Goal: Task Accomplishment & Management: Use online tool/utility

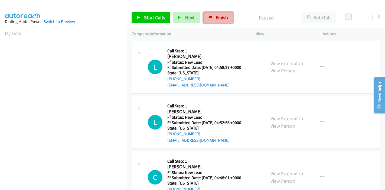
click at [216, 15] on span "Finish" at bounding box center [222, 17] width 12 height 6
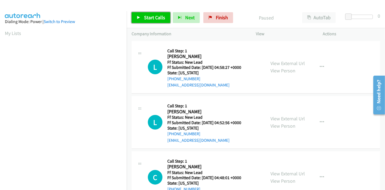
click at [151, 19] on span "Start Calls" at bounding box center [154, 17] width 21 height 6
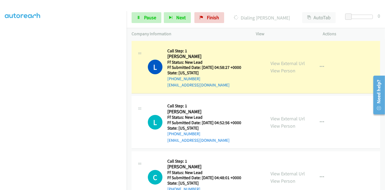
scroll to position [90, 0]
click at [294, 62] on link "View External Url" at bounding box center [288, 63] width 34 height 6
click at [292, 64] on link "View External Url" at bounding box center [288, 63] width 34 height 6
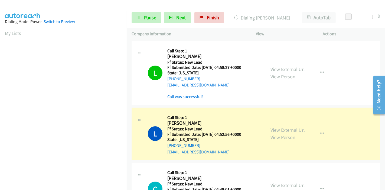
click at [291, 130] on link "View External Url" at bounding box center [288, 130] width 34 height 6
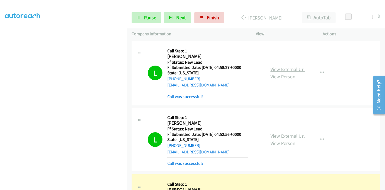
click at [273, 71] on link "View External Url" at bounding box center [288, 69] width 34 height 6
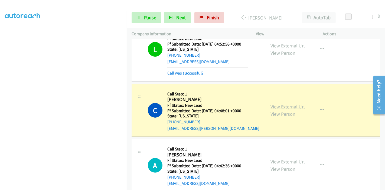
click at [294, 104] on link "View External Url" at bounding box center [288, 107] width 34 height 6
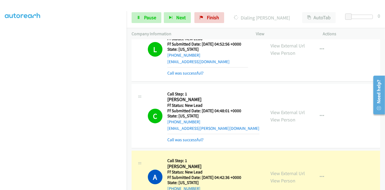
scroll to position [0, 0]
click at [279, 174] on link "View External Url" at bounding box center [288, 173] width 34 height 6
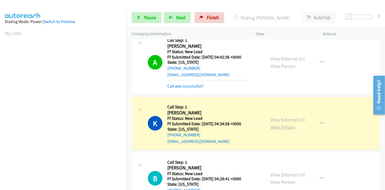
scroll to position [114, 0]
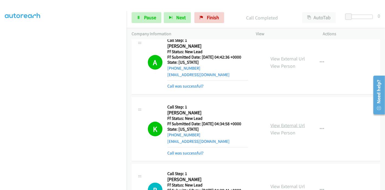
click at [289, 125] on link "View External Url" at bounding box center [288, 125] width 34 height 6
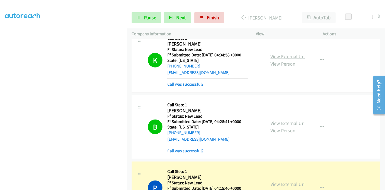
scroll to position [301, 0]
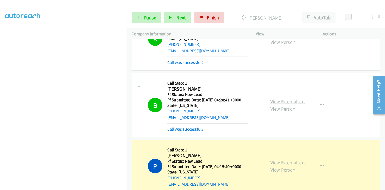
click at [284, 99] on link "View External Url" at bounding box center [288, 101] width 34 height 6
click at [272, 161] on link "View External Url" at bounding box center [288, 162] width 34 height 6
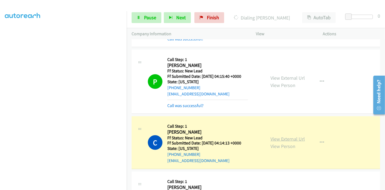
click at [295, 137] on link "View External Url" at bounding box center [288, 139] width 34 height 6
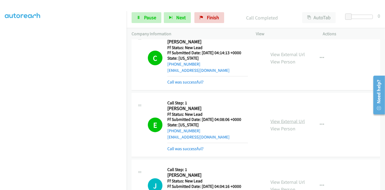
click at [283, 119] on link "View External Url" at bounding box center [288, 121] width 34 height 6
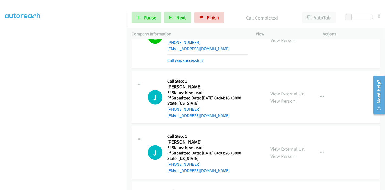
scroll to position [572, 0]
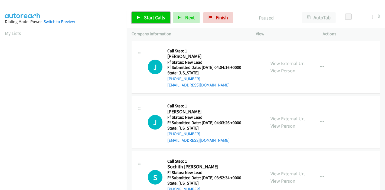
click at [145, 20] on span "Start Calls" at bounding box center [154, 17] width 21 height 6
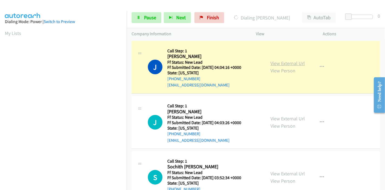
click at [277, 63] on link "View External Url" at bounding box center [288, 63] width 34 height 6
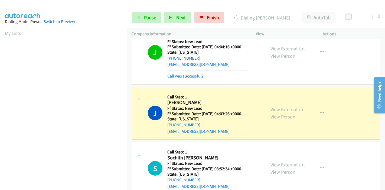
scroll to position [30, 0]
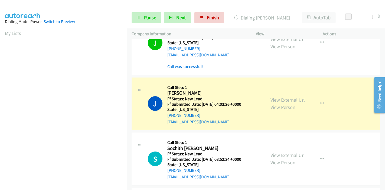
click at [290, 100] on link "View External Url" at bounding box center [288, 100] width 34 height 6
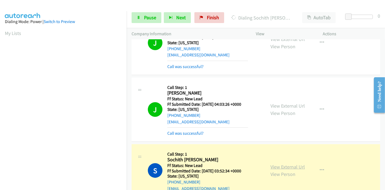
click at [278, 165] on link "View External Url" at bounding box center [288, 167] width 34 height 6
click at [150, 20] on span "Pause" at bounding box center [150, 17] width 12 height 6
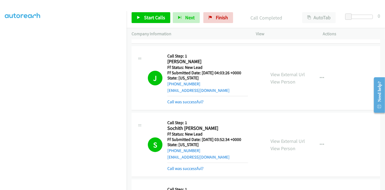
scroll to position [90, 0]
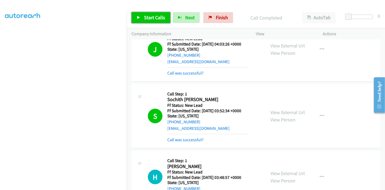
click at [150, 18] on span "Start Calls" at bounding box center [154, 17] width 21 height 6
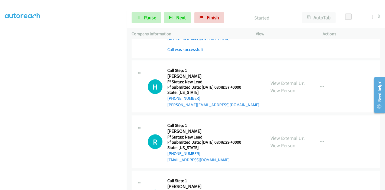
scroll to position [84, 0]
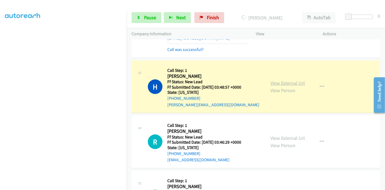
click at [289, 82] on link "View External Url" at bounding box center [288, 83] width 34 height 6
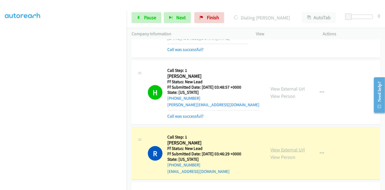
click at [271, 148] on link "View External Url" at bounding box center [288, 150] width 34 height 6
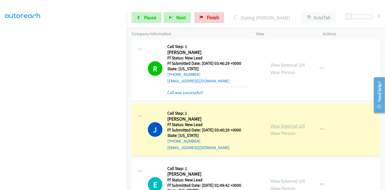
click at [285, 126] on link "View External Url" at bounding box center [288, 126] width 34 height 6
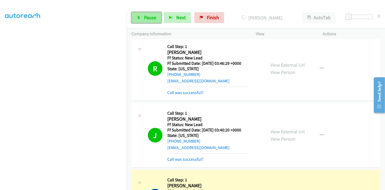
click at [139, 17] on icon at bounding box center [139, 18] width 4 height 4
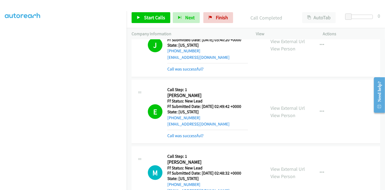
scroll to position [391, 0]
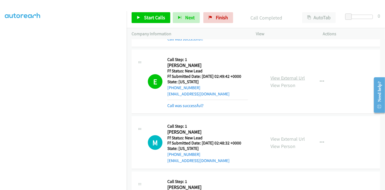
click at [274, 77] on link "View External Url" at bounding box center [288, 78] width 34 height 6
click at [157, 18] on span "Start Calls" at bounding box center [154, 17] width 21 height 6
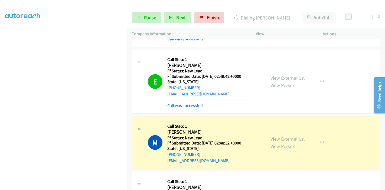
scroll to position [114, 0]
click at [275, 137] on link "View External Url" at bounding box center [288, 139] width 34 height 6
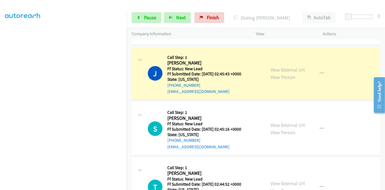
scroll to position [542, 0]
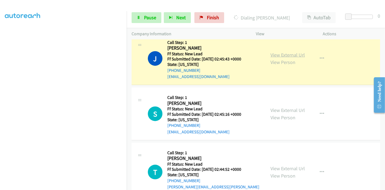
click at [295, 53] on link "View External Url" at bounding box center [288, 55] width 34 height 6
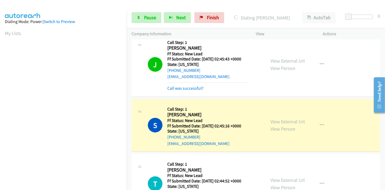
click at [268, 119] on div "View External Url View Person View External Url Email Schedule/Manage Callback …" at bounding box center [302, 125] width 72 height 43
click at [272, 119] on link "View External Url" at bounding box center [288, 121] width 34 height 6
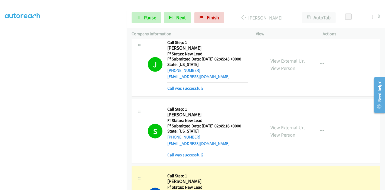
scroll to position [602, 0]
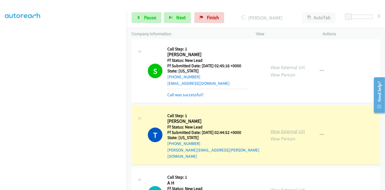
click at [276, 128] on link "View External Url" at bounding box center [288, 131] width 34 height 6
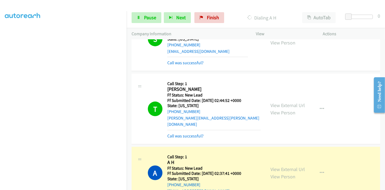
scroll to position [693, 0]
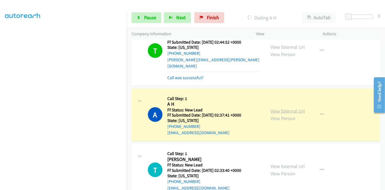
click at [277, 108] on link "View External Url" at bounding box center [288, 111] width 34 height 6
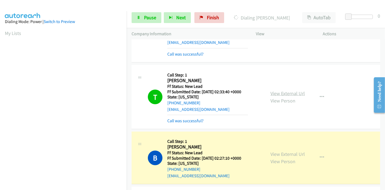
scroll to position [114, 0]
click at [275, 90] on link "View External Url" at bounding box center [288, 93] width 34 height 6
click at [275, 151] on link "View External Url" at bounding box center [288, 154] width 34 height 6
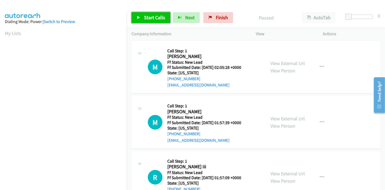
drag, startPoint x: 153, startPoint y: 21, endPoint x: 152, endPoint y: 18, distance: 3.3
click at [153, 21] on link "Start Calls" at bounding box center [151, 17] width 39 height 11
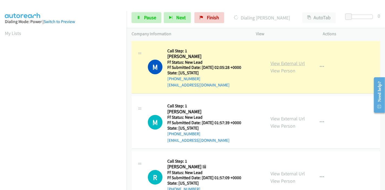
click at [295, 63] on link "View External Url" at bounding box center [288, 63] width 34 height 6
click at [140, 21] on link "Pause" at bounding box center [147, 17] width 30 height 11
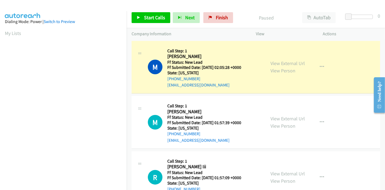
scroll to position [114, 0]
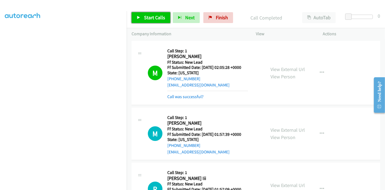
click at [145, 19] on span "Start Calls" at bounding box center [154, 17] width 21 height 6
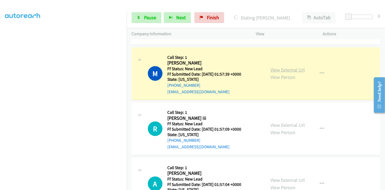
click at [293, 69] on link "View External Url" at bounding box center [288, 70] width 34 height 6
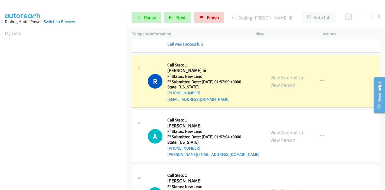
scroll to position [120, 0]
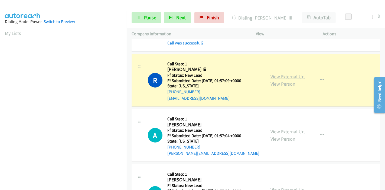
click at [286, 74] on link "View External Url" at bounding box center [288, 76] width 34 height 6
click at [152, 20] on span "Pause" at bounding box center [150, 17] width 12 height 6
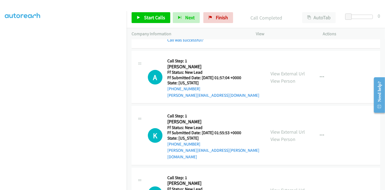
scroll to position [181, 0]
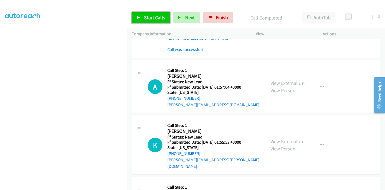
click at [135, 18] on link "Start Calls" at bounding box center [151, 17] width 39 height 11
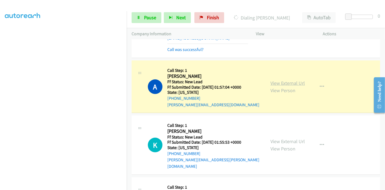
click at [294, 80] on link "View External Url" at bounding box center [288, 83] width 34 height 6
click at [141, 12] on link "Pause" at bounding box center [147, 17] width 30 height 11
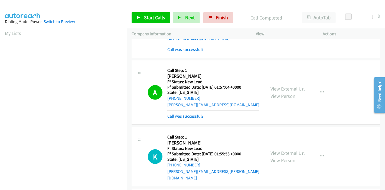
scroll to position [114, 0]
click at [151, 16] on span "Start Calls" at bounding box center [154, 17] width 21 height 6
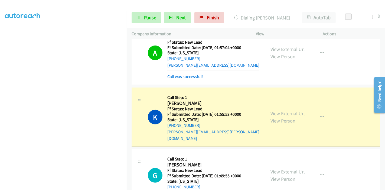
scroll to position [241, 0]
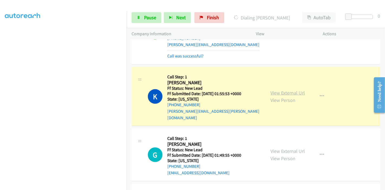
click at [294, 90] on link "View External Url" at bounding box center [288, 93] width 34 height 6
click at [141, 18] on link "Pause" at bounding box center [147, 17] width 30 height 11
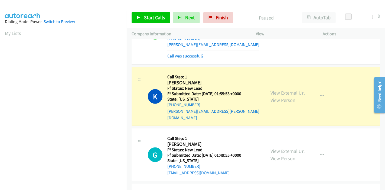
scroll to position [114, 0]
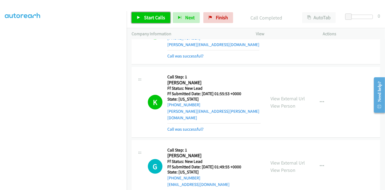
click at [148, 20] on span "Start Calls" at bounding box center [154, 17] width 21 height 6
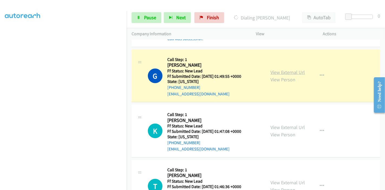
click at [280, 69] on link "View External Url" at bounding box center [288, 72] width 34 height 6
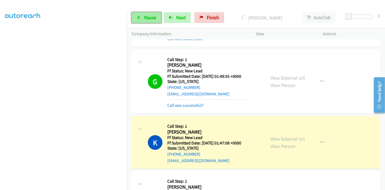
click at [142, 20] on link "Pause" at bounding box center [147, 17] width 30 height 11
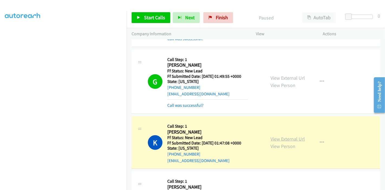
click at [278, 136] on link "View External Url" at bounding box center [288, 139] width 34 height 6
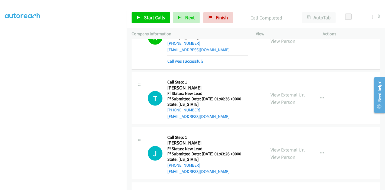
scroll to position [452, 0]
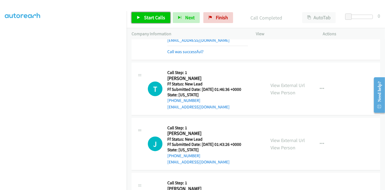
click at [148, 16] on span "Start Calls" at bounding box center [154, 17] width 21 height 6
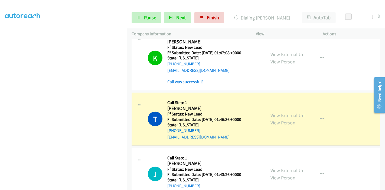
scroll to position [482, 0]
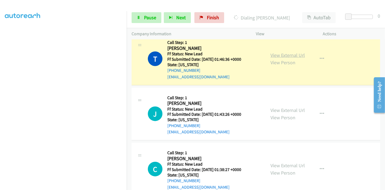
click at [290, 52] on link "View External Url" at bounding box center [288, 55] width 34 height 6
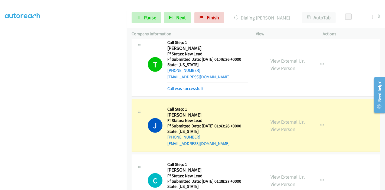
click at [277, 119] on link "View External Url" at bounding box center [288, 122] width 34 height 6
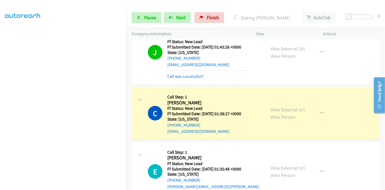
scroll to position [572, 0]
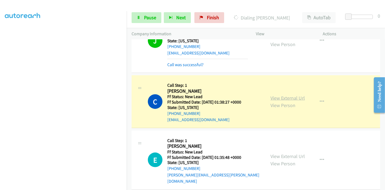
click at [281, 95] on link "View External Url" at bounding box center [288, 98] width 34 height 6
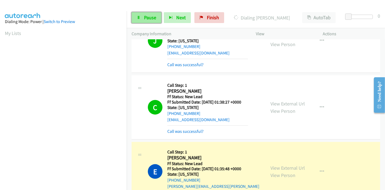
click at [148, 18] on span "Pause" at bounding box center [150, 17] width 12 height 6
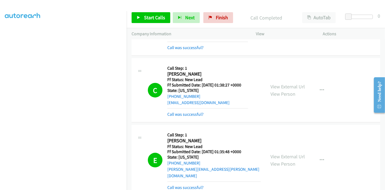
scroll to position [602, 0]
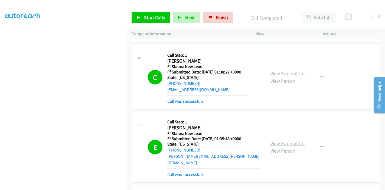
click at [276, 140] on link "View External Url" at bounding box center [288, 143] width 34 height 6
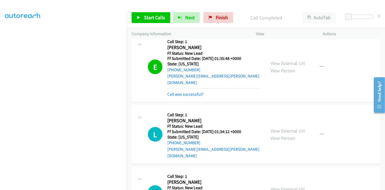
scroll to position [693, 0]
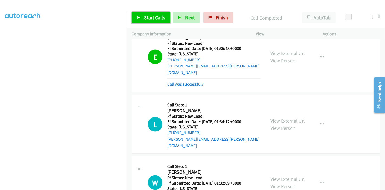
click at [148, 14] on link "Start Calls" at bounding box center [151, 17] width 39 height 11
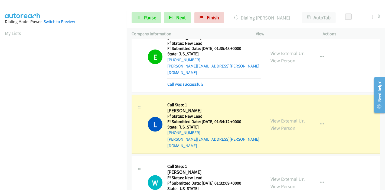
scroll to position [114, 0]
click at [295, 118] on link "View External Url" at bounding box center [288, 121] width 34 height 6
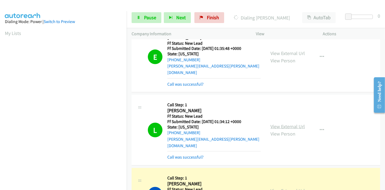
click at [273, 123] on link "View External Url" at bounding box center [288, 126] width 34 height 6
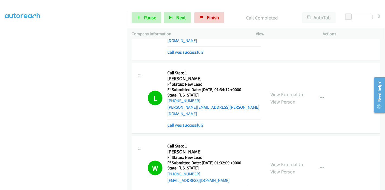
scroll to position [723, 0]
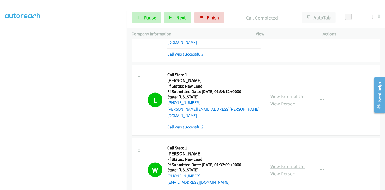
click at [284, 163] on link "View External Url" at bounding box center [288, 166] width 34 height 6
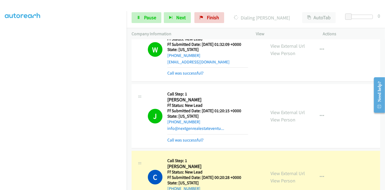
scroll to position [843, 0]
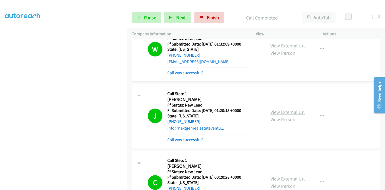
click at [273, 109] on link "View External Url" at bounding box center [288, 112] width 34 height 6
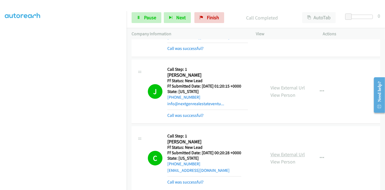
scroll to position [904, 0]
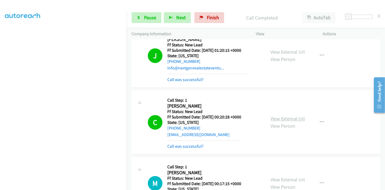
click at [290, 116] on link "View External Url" at bounding box center [288, 119] width 34 height 6
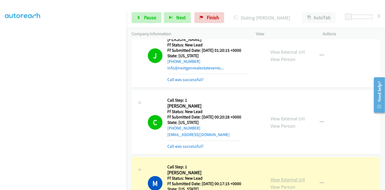
click at [271, 177] on link "View External Url" at bounding box center [288, 180] width 34 height 6
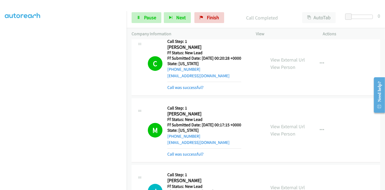
scroll to position [964, 0]
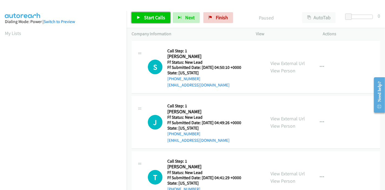
click at [142, 17] on link "Start Calls" at bounding box center [151, 17] width 39 height 11
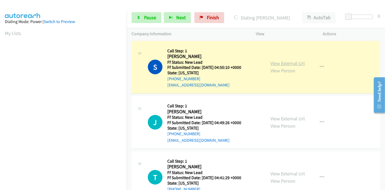
click at [282, 65] on link "View External Url" at bounding box center [288, 63] width 34 height 6
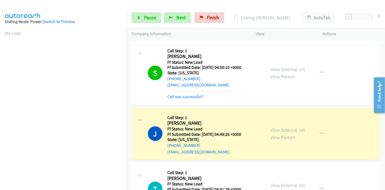
scroll to position [114, 0]
click at [295, 130] on link "View External Url" at bounding box center [288, 130] width 34 height 6
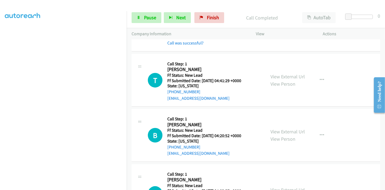
scroll to position [60, 0]
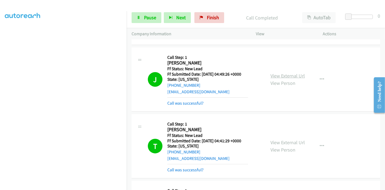
click at [277, 75] on link "View External Url" at bounding box center [288, 76] width 34 height 6
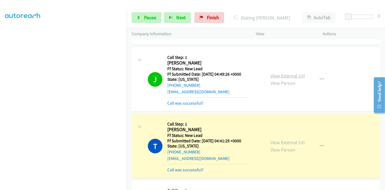
click at [274, 75] on link "View External Url" at bounding box center [288, 76] width 34 height 6
click at [146, 21] on link "Pause" at bounding box center [147, 17] width 30 height 11
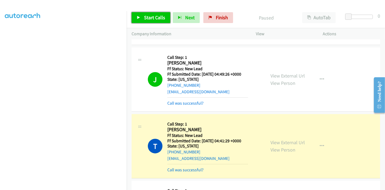
click at [145, 16] on span "Start Calls" at bounding box center [154, 17] width 21 height 6
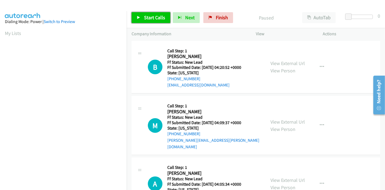
click at [155, 21] on link "Start Calls" at bounding box center [151, 17] width 39 height 11
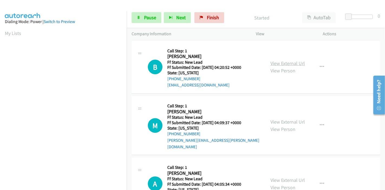
click at [294, 64] on link "View External Url" at bounding box center [288, 63] width 34 height 6
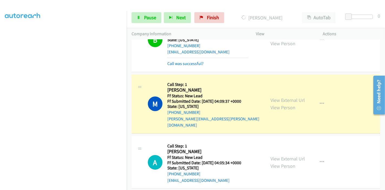
scroll to position [60, 0]
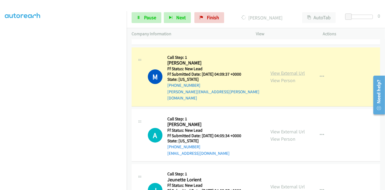
click at [297, 70] on link "View External Url" at bounding box center [288, 73] width 34 height 6
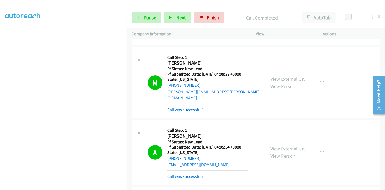
scroll to position [90, 0]
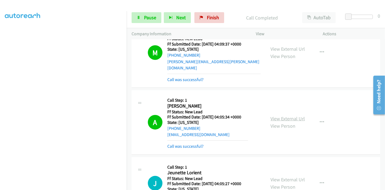
click at [282, 115] on link "View External Url" at bounding box center [288, 118] width 34 height 6
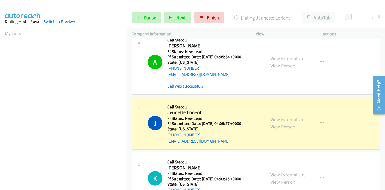
scroll to position [114, 0]
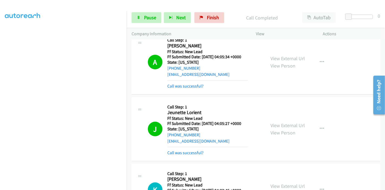
click at [282, 112] on div "View External Url View Person View External Url Email Schedule/Manage Callback …" at bounding box center [302, 129] width 72 height 54
click at [275, 122] on link "View External Url" at bounding box center [288, 125] width 34 height 6
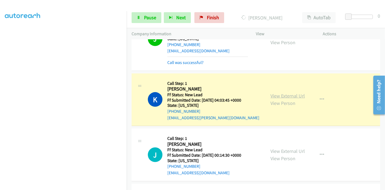
click at [279, 93] on link "View External Url" at bounding box center [288, 96] width 34 height 6
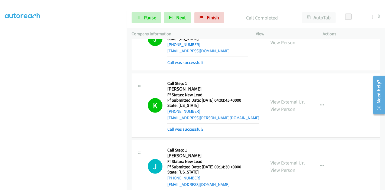
scroll to position [271, 0]
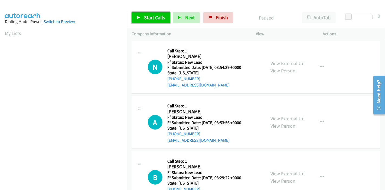
click at [133, 15] on link "Start Calls" at bounding box center [151, 17] width 39 height 11
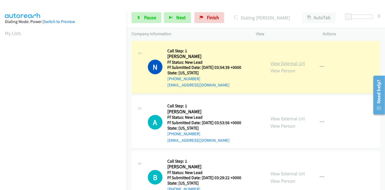
click at [296, 64] on link "View External Url" at bounding box center [288, 63] width 34 height 6
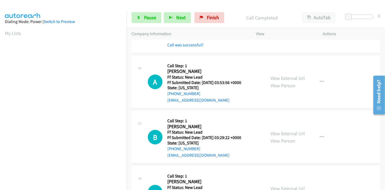
scroll to position [60, 0]
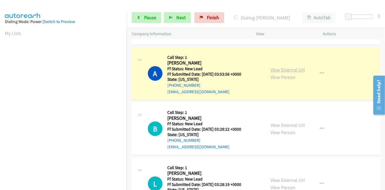
click at [280, 69] on link "View External Url" at bounding box center [288, 70] width 34 height 6
click at [142, 18] on link "Pause" at bounding box center [147, 17] width 30 height 11
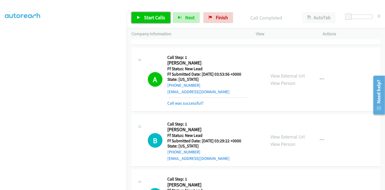
click at [152, 18] on span "Start Calls" at bounding box center [154, 17] width 21 height 6
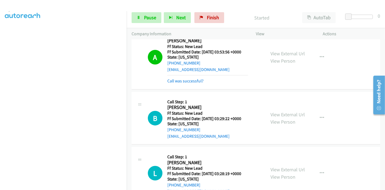
scroll to position [120, 0]
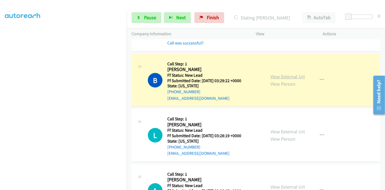
click at [292, 77] on link "View External Url" at bounding box center [288, 76] width 34 height 6
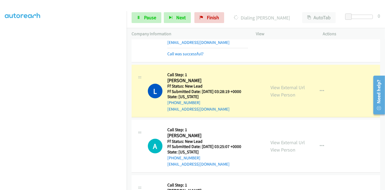
scroll to position [181, 0]
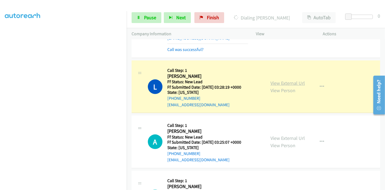
click at [291, 80] on link "View External Url" at bounding box center [288, 83] width 34 height 6
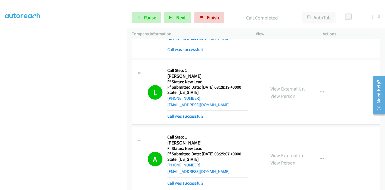
scroll to position [271, 0]
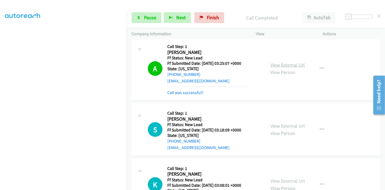
click at [293, 63] on link "View External Url" at bounding box center [288, 65] width 34 height 6
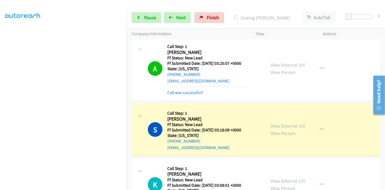
scroll to position [0, 0]
click at [146, 16] on span "Pause" at bounding box center [150, 17] width 12 height 6
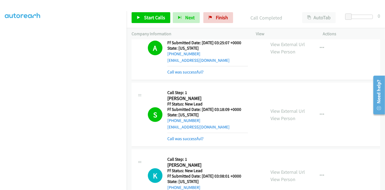
scroll to position [301, 0]
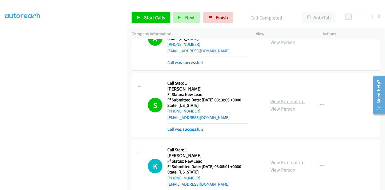
click at [274, 102] on link "View External Url" at bounding box center [288, 101] width 34 height 6
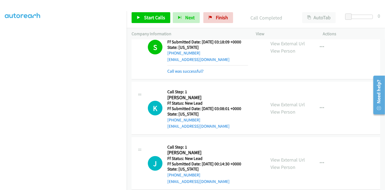
scroll to position [361, 0]
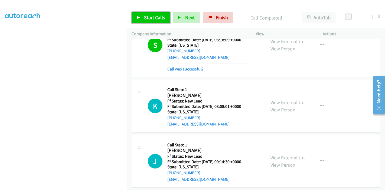
click at [163, 17] on span "Start Calls" at bounding box center [154, 17] width 21 height 6
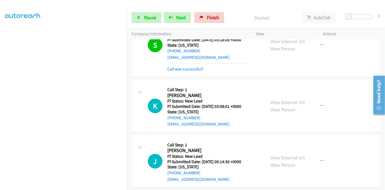
scroll to position [84, 0]
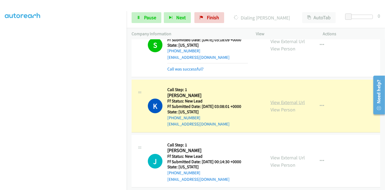
click at [283, 101] on link "View External Url" at bounding box center [288, 102] width 34 height 6
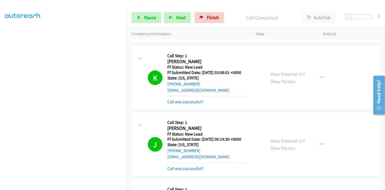
scroll to position [422, 0]
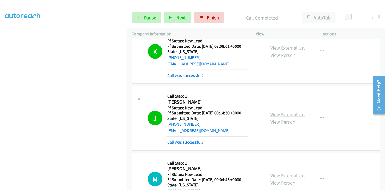
click at [293, 111] on link "View External Url" at bounding box center [288, 114] width 34 height 6
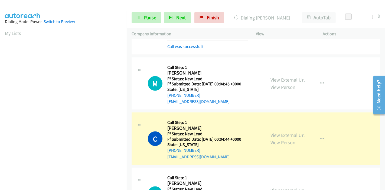
scroll to position [542, 0]
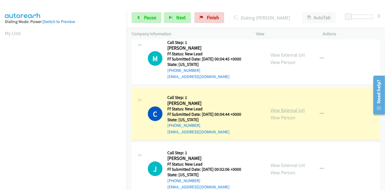
click at [272, 109] on link "View External Url" at bounding box center [288, 110] width 34 height 6
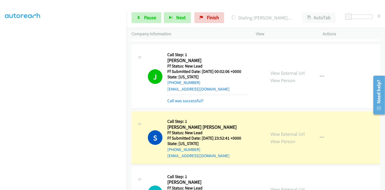
scroll to position [663, 0]
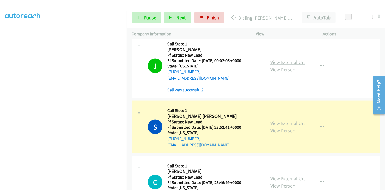
click at [290, 61] on link "View External Url" at bounding box center [288, 62] width 34 height 6
click at [292, 121] on link "View External Url" at bounding box center [288, 123] width 34 height 6
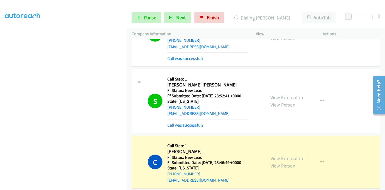
scroll to position [723, 0]
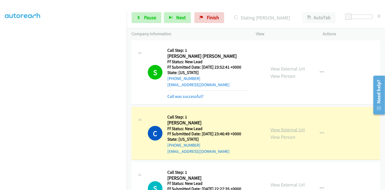
click at [275, 127] on link "View External Url" at bounding box center [288, 130] width 34 height 6
click at [148, 21] on link "Pause" at bounding box center [147, 17] width 30 height 11
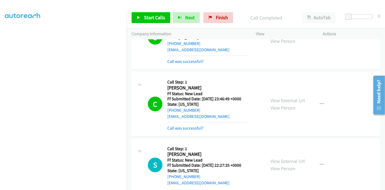
scroll to position [813, 0]
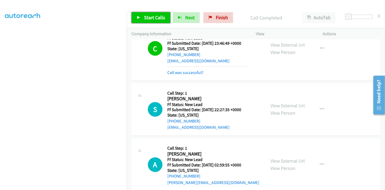
click at [145, 18] on span "Start Calls" at bounding box center [154, 17] width 21 height 6
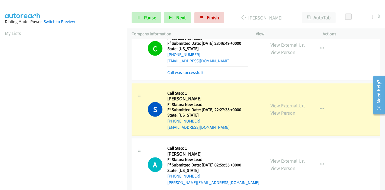
scroll to position [114, 0]
click at [278, 105] on link "View External Url" at bounding box center [288, 106] width 34 height 6
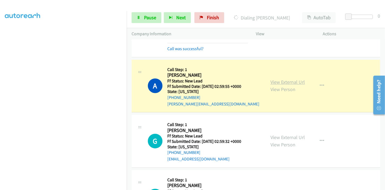
click at [271, 82] on link "View External Url" at bounding box center [288, 82] width 34 height 6
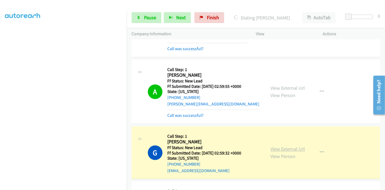
click at [288, 149] on link "View External Url" at bounding box center [288, 149] width 34 height 6
click at [148, 20] on span "Pause" at bounding box center [150, 17] width 12 height 6
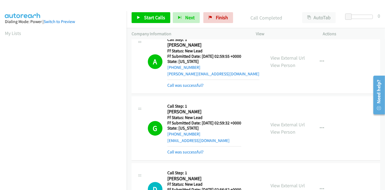
scroll to position [964, 0]
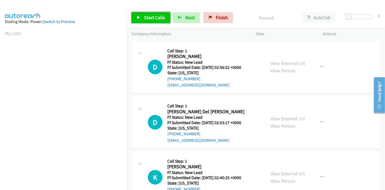
click at [153, 16] on span "Start Calls" at bounding box center [154, 17] width 21 height 6
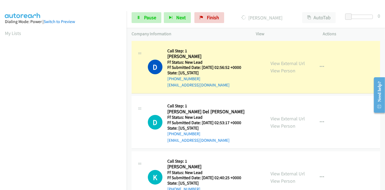
scroll to position [114, 0]
click at [289, 61] on link "View External Url" at bounding box center [288, 63] width 34 height 6
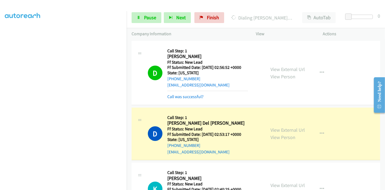
scroll to position [0, 0]
click at [291, 128] on link "View External Url" at bounding box center [288, 130] width 34 height 6
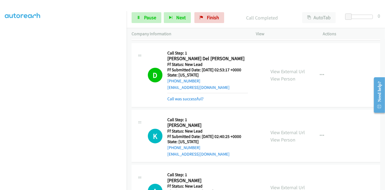
scroll to position [90, 0]
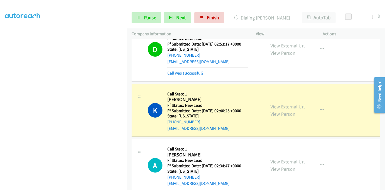
click at [283, 104] on link "View External Url" at bounding box center [288, 107] width 34 height 6
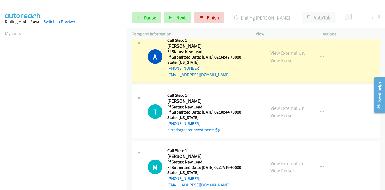
scroll to position [211, 0]
click at [294, 52] on link "View External Url" at bounding box center [288, 53] width 34 height 6
click at [149, 15] on span "Pause" at bounding box center [150, 17] width 12 height 6
click at [142, 18] on link "Start Calls" at bounding box center [137, 15] width 11 height 6
click at [144, 19] on span "Pause" at bounding box center [150, 17] width 12 height 6
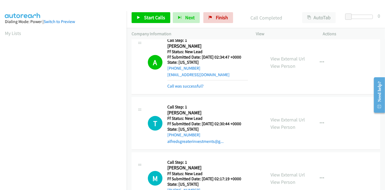
scroll to position [114, 0]
click at [143, 14] on link "Start Calls" at bounding box center [151, 17] width 39 height 11
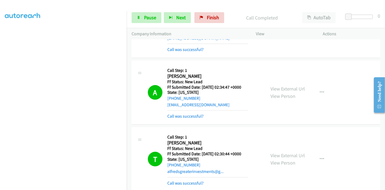
scroll to position [241, 0]
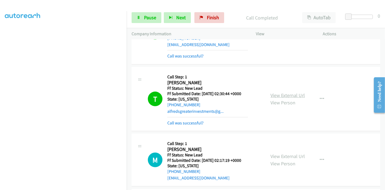
click at [287, 94] on link "View External Url" at bounding box center [288, 95] width 34 height 6
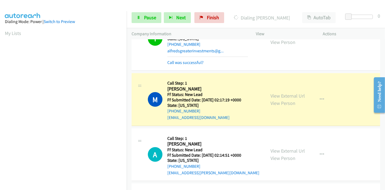
scroll to position [114, 0]
click at [288, 95] on div "View External Url View Person View External Url Email Schedule/Manage Callback …" at bounding box center [302, 99] width 72 height 43
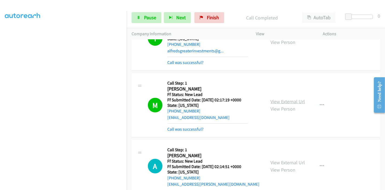
click at [273, 101] on link "View External Url" at bounding box center [288, 101] width 34 height 6
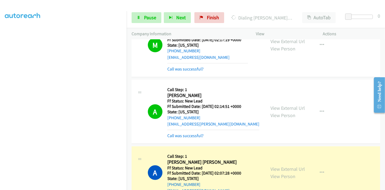
scroll to position [331, 0]
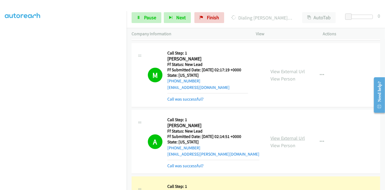
click at [297, 137] on link "View External Url" at bounding box center [288, 138] width 34 height 6
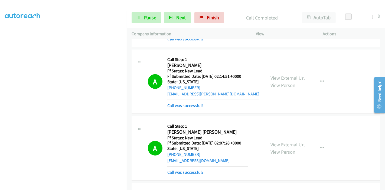
scroll to position [452, 0]
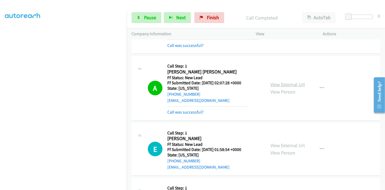
click at [285, 83] on link "View External Url" at bounding box center [288, 84] width 34 height 6
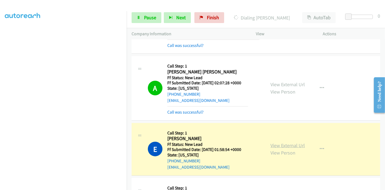
click at [271, 144] on link "View External Url" at bounding box center [288, 145] width 34 height 6
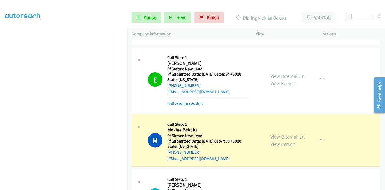
scroll to position [542, 0]
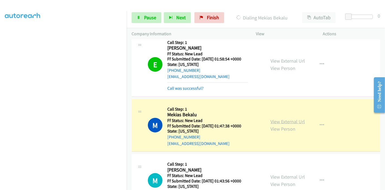
click at [281, 120] on link "View External Url" at bounding box center [288, 121] width 34 height 6
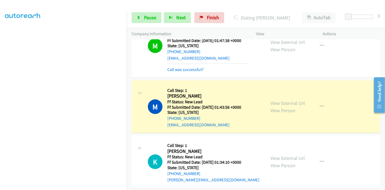
scroll to position [632, 0]
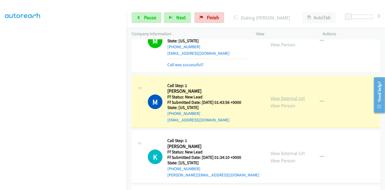
click at [285, 95] on link "View External Url" at bounding box center [288, 98] width 34 height 6
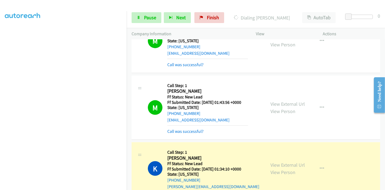
scroll to position [0, 0]
click at [287, 162] on link "View External Url" at bounding box center [288, 165] width 34 height 6
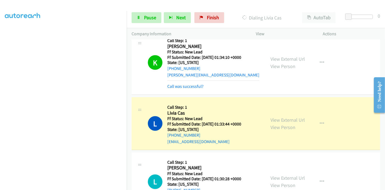
scroll to position [753, 0]
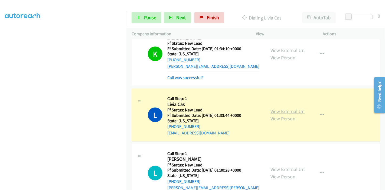
click at [277, 110] on link "View External Url" at bounding box center [288, 111] width 34 height 6
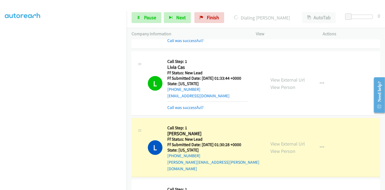
scroll to position [843, 0]
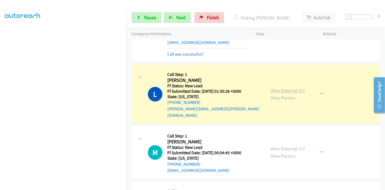
click at [292, 88] on link "View External Url" at bounding box center [288, 91] width 34 height 6
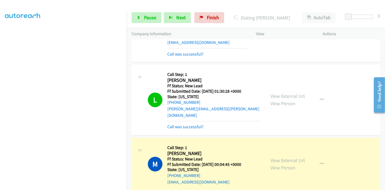
scroll to position [873, 0]
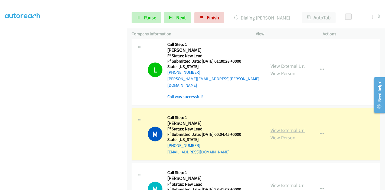
click at [297, 127] on link "View External Url" at bounding box center [288, 130] width 34 height 6
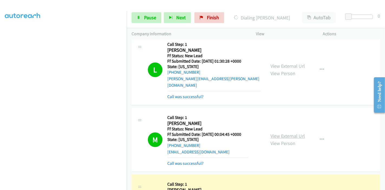
click at [283, 133] on link "View External Url" at bounding box center [288, 136] width 34 height 6
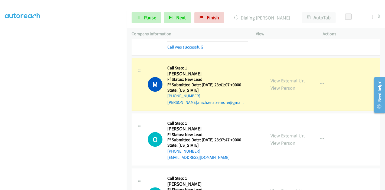
scroll to position [994, 0]
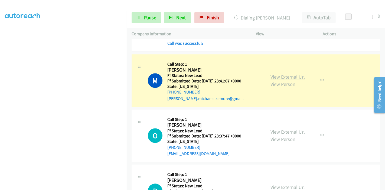
click at [275, 74] on link "View External Url" at bounding box center [288, 77] width 34 height 6
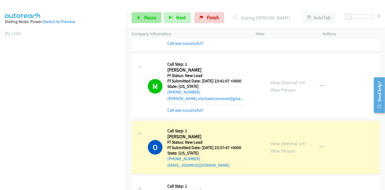
scroll to position [114, 0]
click at [140, 18] on icon at bounding box center [139, 18] width 4 height 4
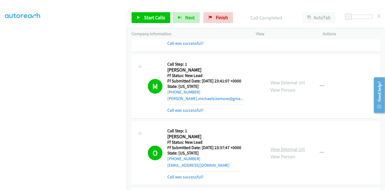
click at [275, 146] on link "View External Url" at bounding box center [288, 149] width 34 height 6
click at [155, 19] on span "Start Calls" at bounding box center [154, 17] width 21 height 6
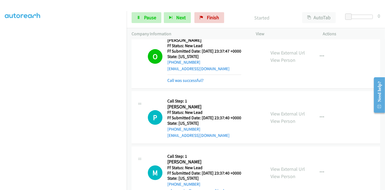
scroll to position [1114, 0]
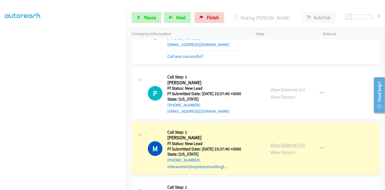
click at [280, 142] on link "View External Url" at bounding box center [288, 145] width 34 height 6
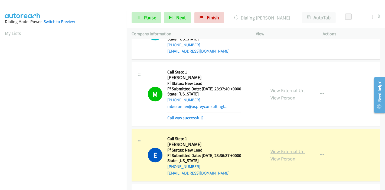
scroll to position [114, 0]
click at [271, 148] on link "View External Url" at bounding box center [288, 151] width 34 height 6
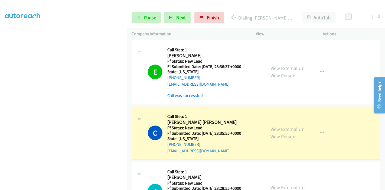
scroll to position [1265, 0]
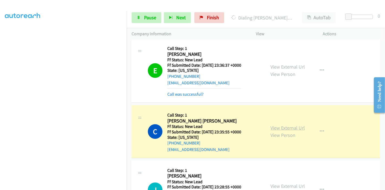
click at [272, 125] on link "View External Url" at bounding box center [288, 128] width 34 height 6
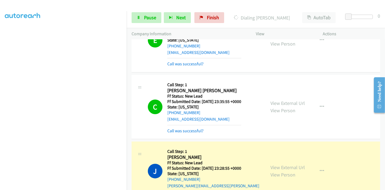
scroll to position [1325, 0]
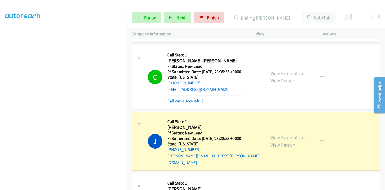
click at [275, 134] on link "View External Url" at bounding box center [288, 137] width 34 height 6
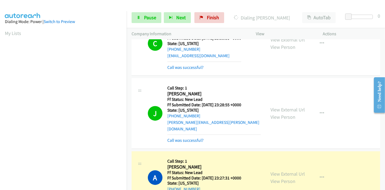
scroll to position [1386, 0]
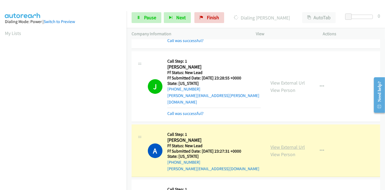
click at [277, 144] on link "View External Url" at bounding box center [288, 147] width 34 height 6
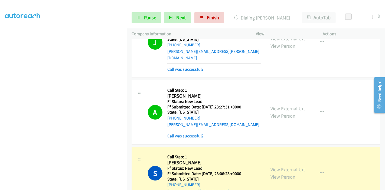
scroll to position [1476, 0]
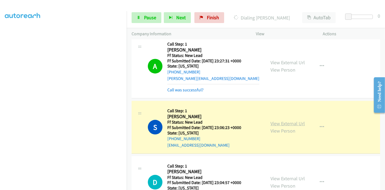
click at [281, 120] on link "View External Url" at bounding box center [288, 123] width 34 height 6
click at [139, 16] on icon at bounding box center [139, 18] width 4 height 4
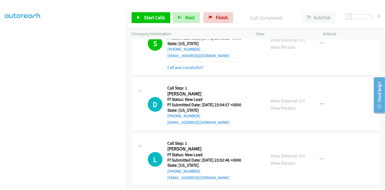
scroll to position [1566, 0]
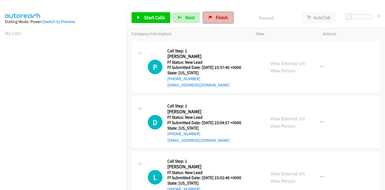
click at [209, 20] on link "Finish" at bounding box center [219, 17] width 30 height 11
